Goal: Task Accomplishment & Management: Use online tool/utility

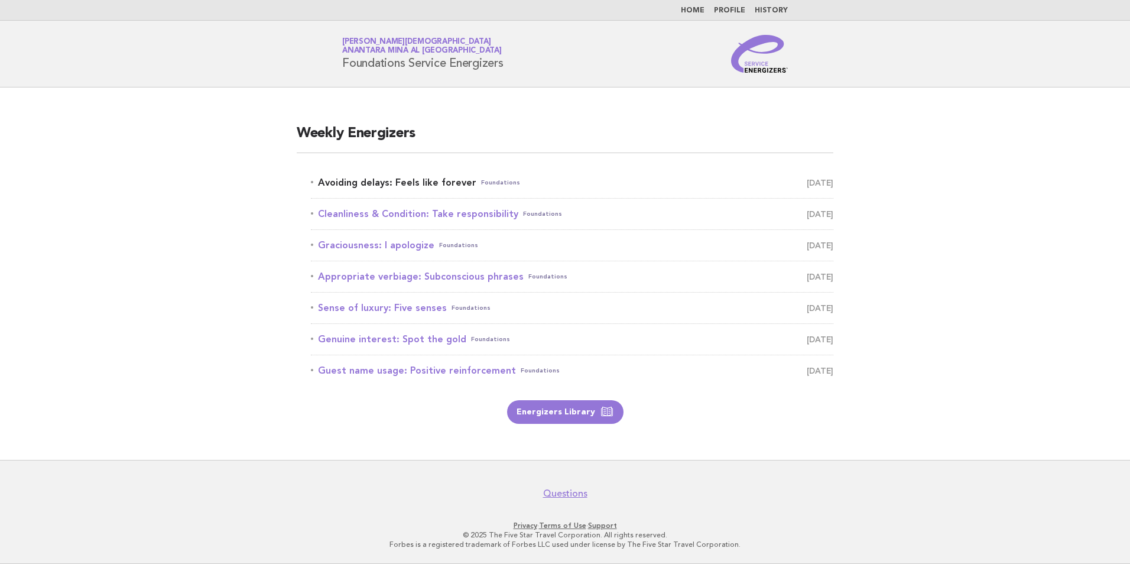
click at [378, 185] on link "Avoiding delays: Feels like forever Foundations [DATE]" at bounding box center [572, 182] width 523 height 17
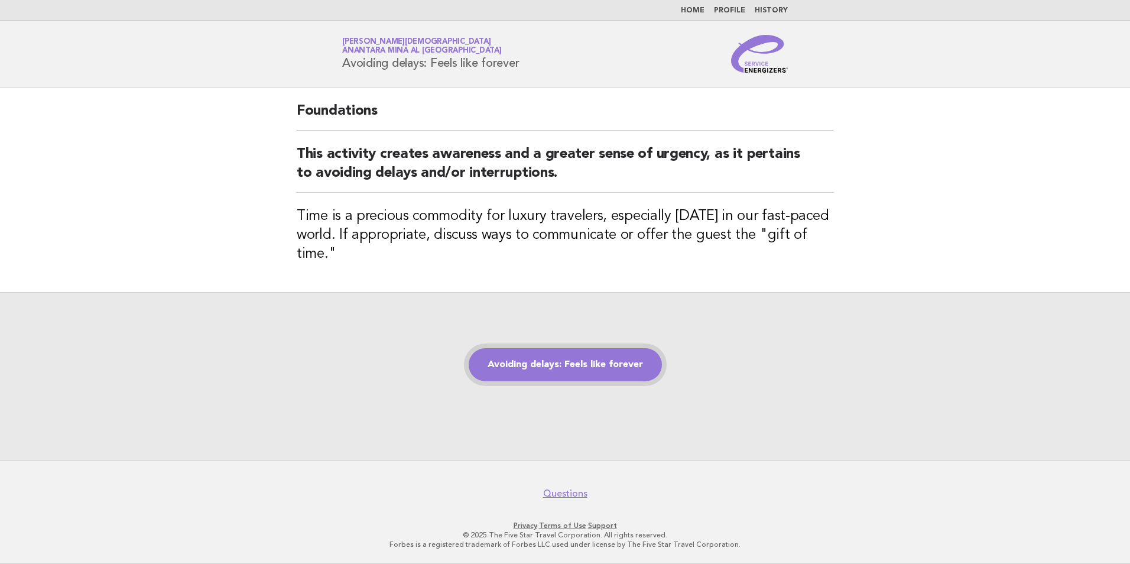
click at [602, 355] on link "Avoiding delays: Feels like forever" at bounding box center [565, 364] width 193 height 33
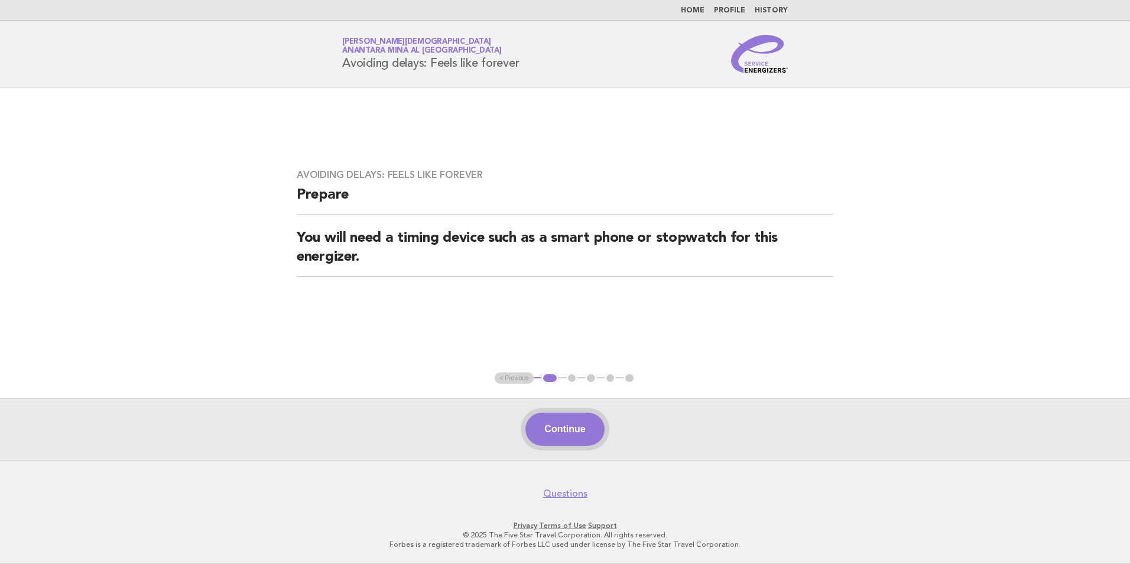
click at [554, 435] on button "Continue" at bounding box center [565, 429] width 79 height 33
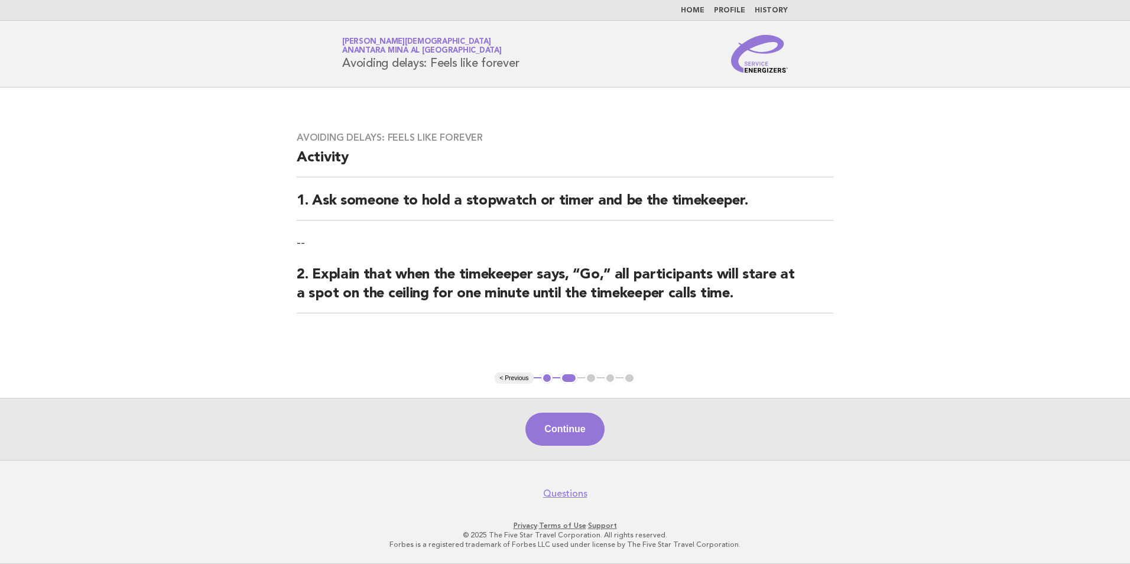
click at [554, 435] on button "Continue" at bounding box center [565, 429] width 79 height 33
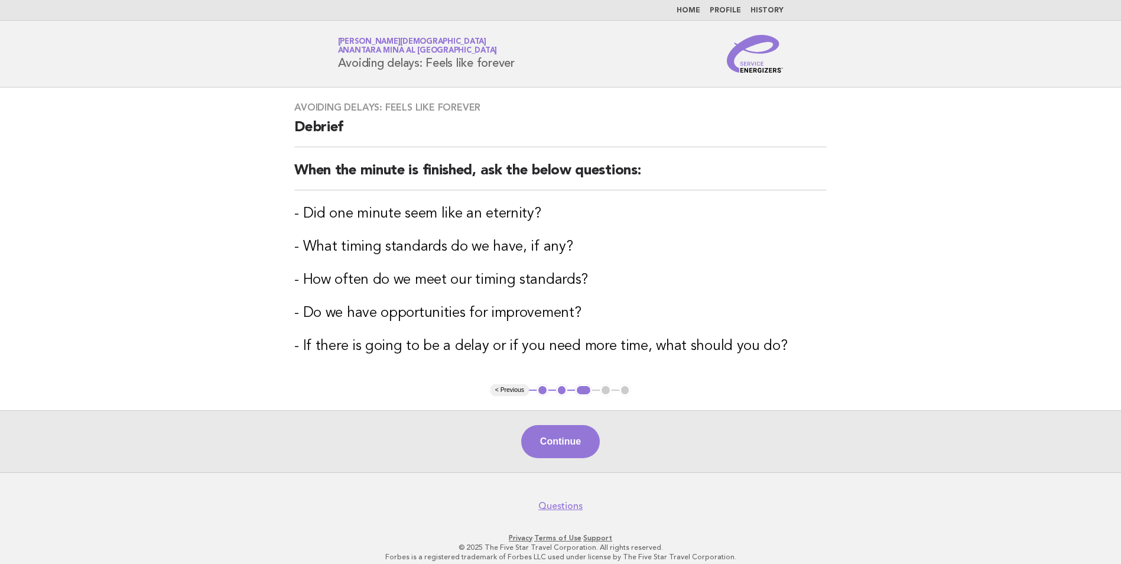
click at [554, 435] on button "Continue" at bounding box center [560, 441] width 79 height 33
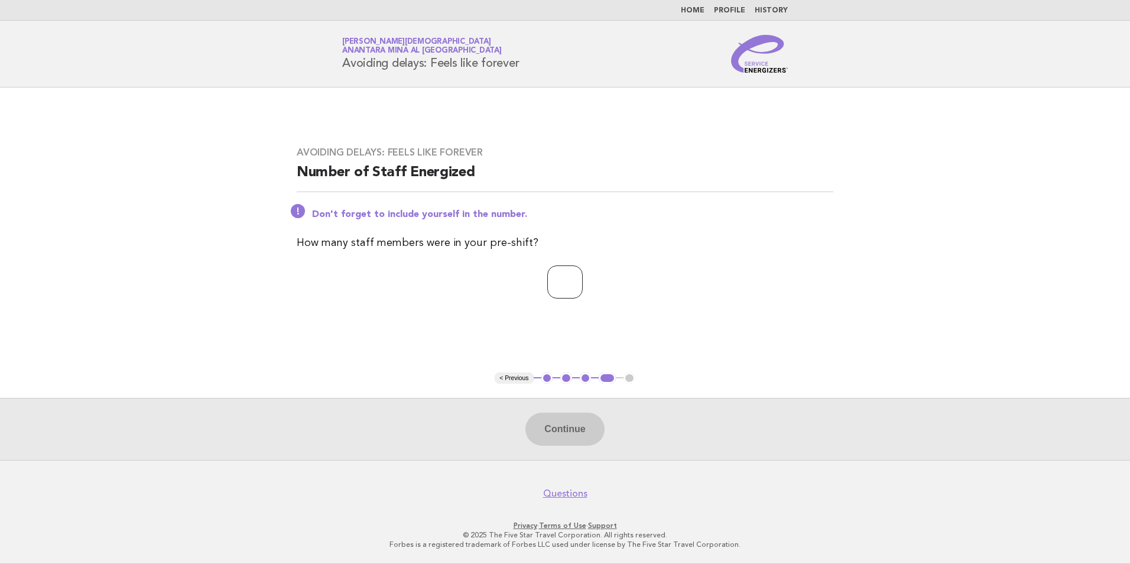
click at [560, 280] on input "number" at bounding box center [564, 281] width 35 height 33
type input "*"
click at [576, 430] on button "Continue" at bounding box center [565, 429] width 79 height 33
